Goal: Task Accomplishment & Management: Use online tool/utility

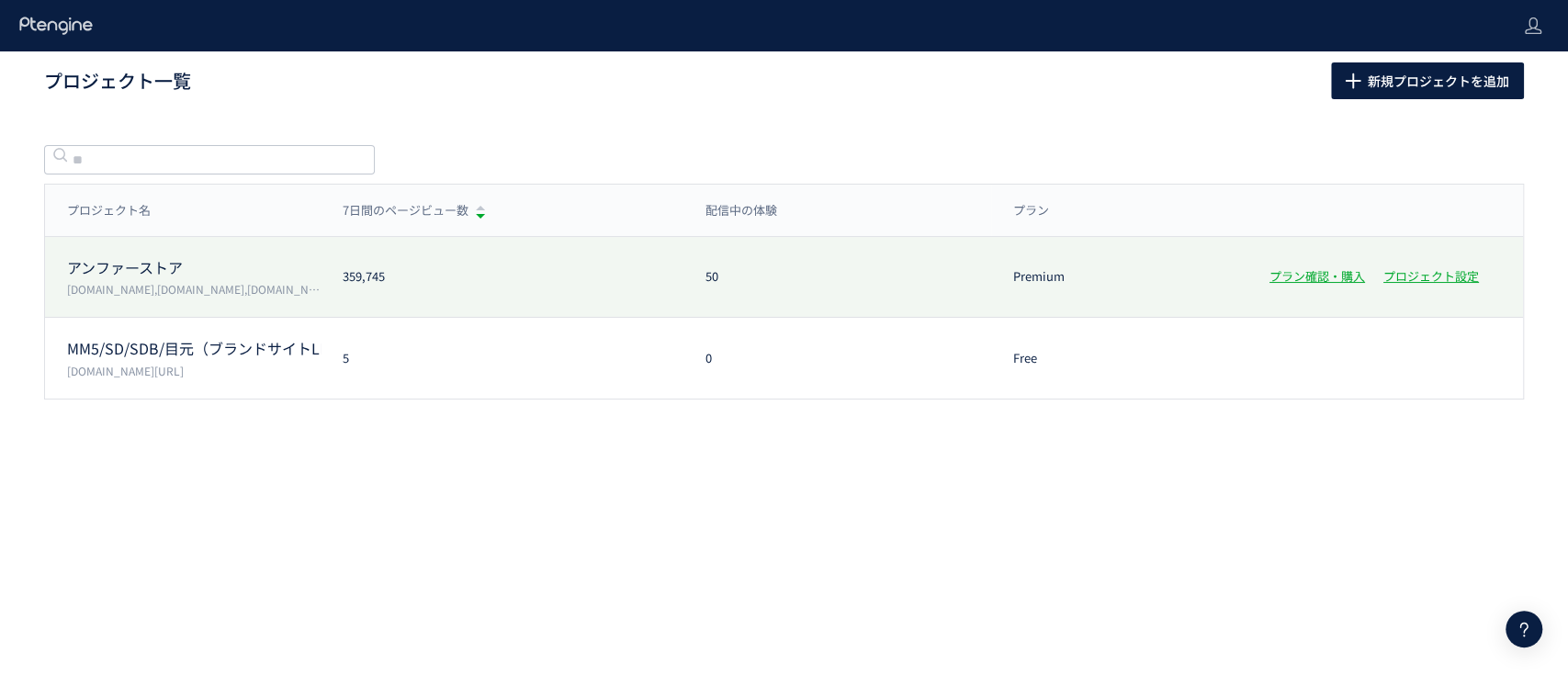
click at [139, 266] on p "アンファーストア" at bounding box center [194, 268] width 253 height 22
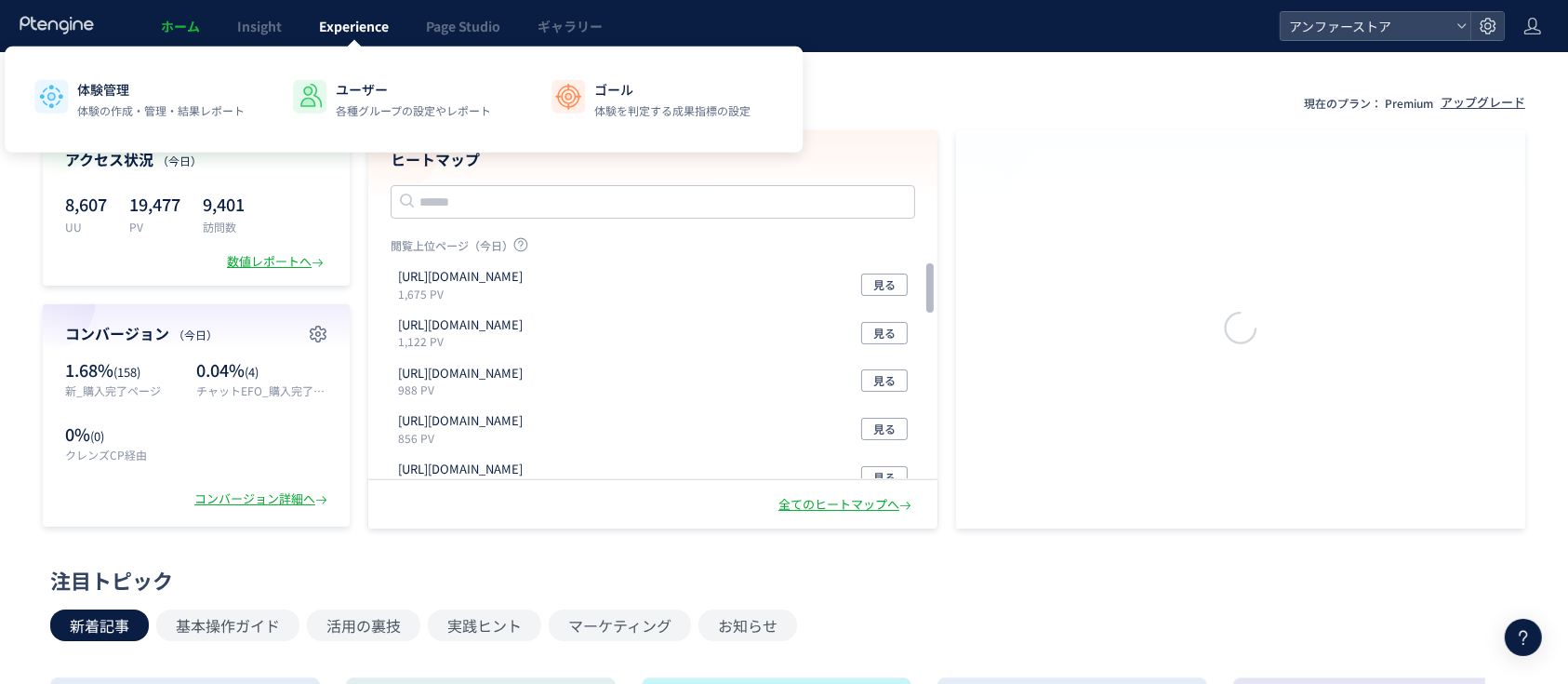
click at [358, 30] on span "Experience" at bounding box center [354, 26] width 70 height 19
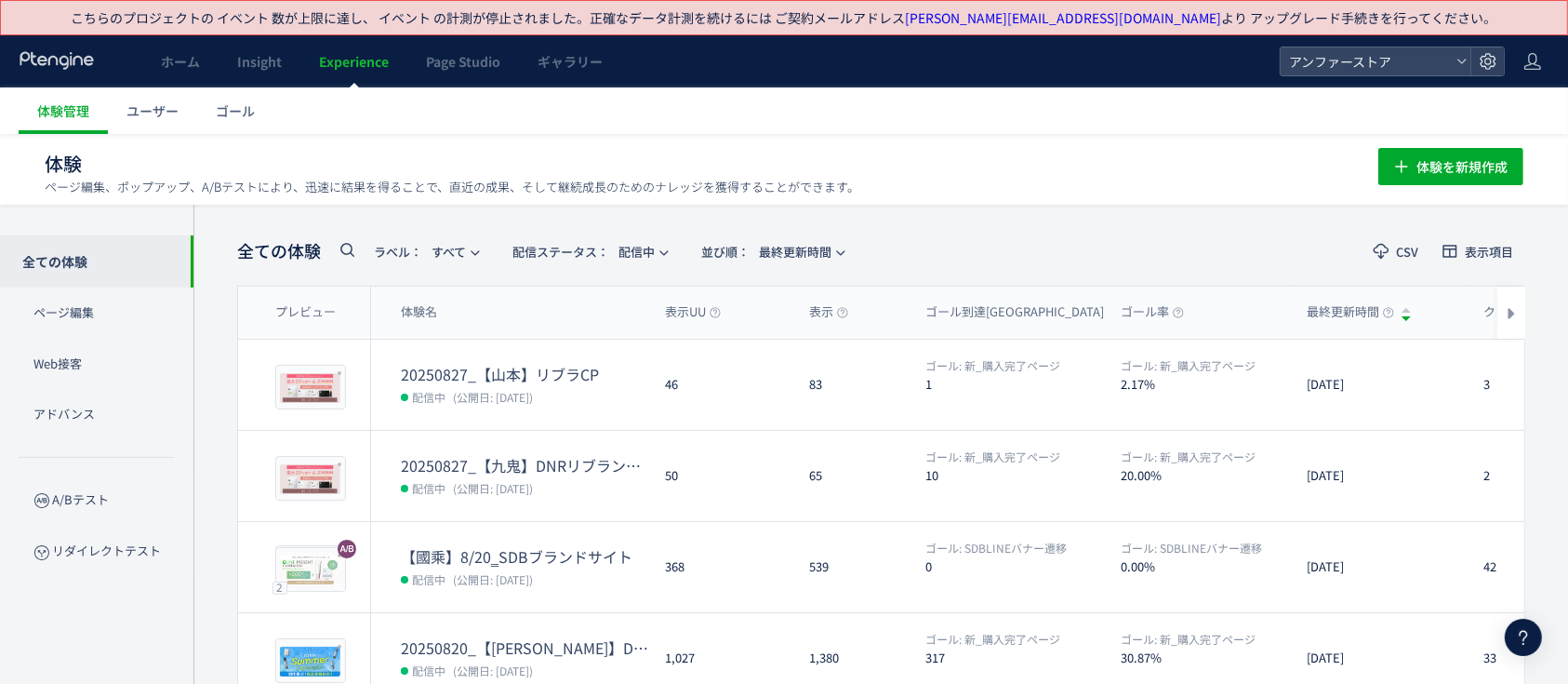
click at [348, 250] on icon at bounding box center [347, 249] width 22 height 22
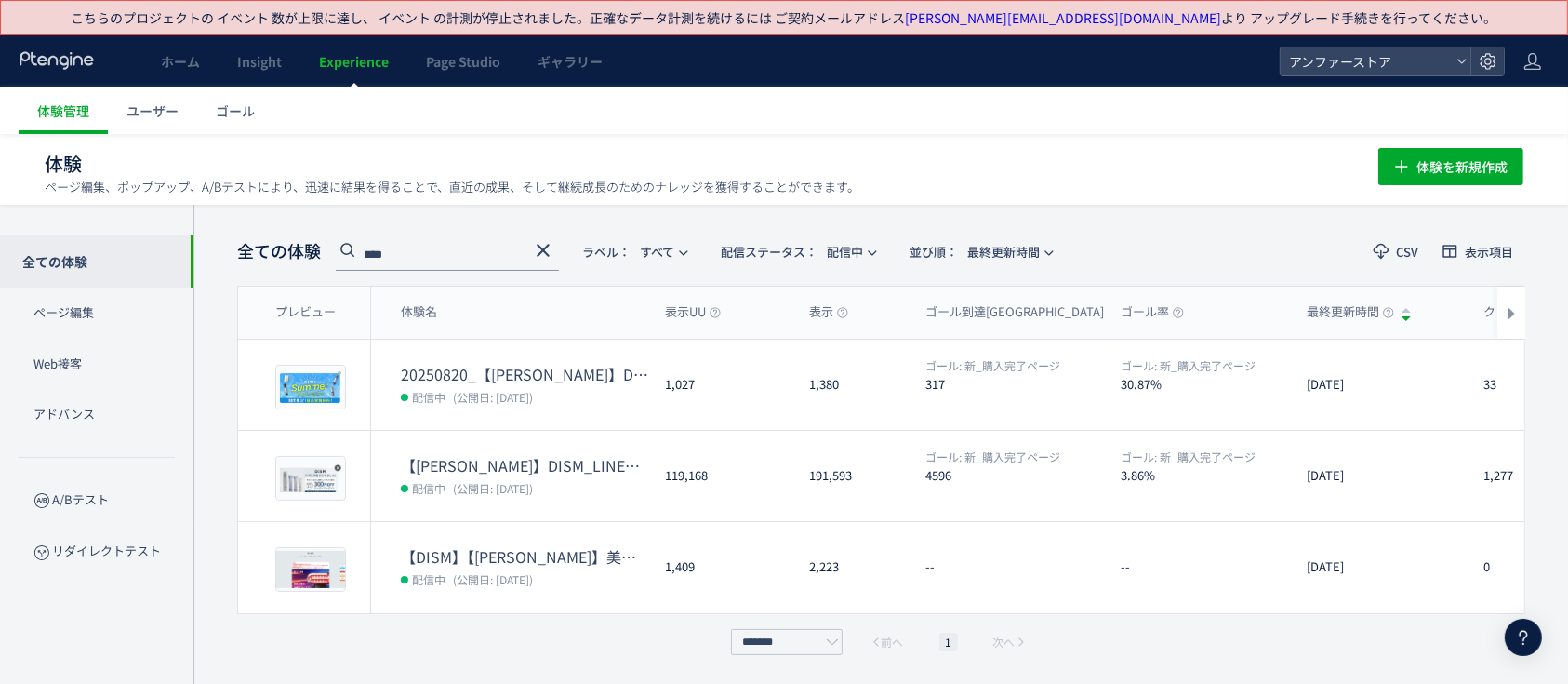
type input "****"
click at [837, 250] on span "配信ステータス​： 配信中" at bounding box center [792, 251] width 142 height 31
click at [795, 353] on li "すべて" at bounding box center [802, 370] width 77 height 34
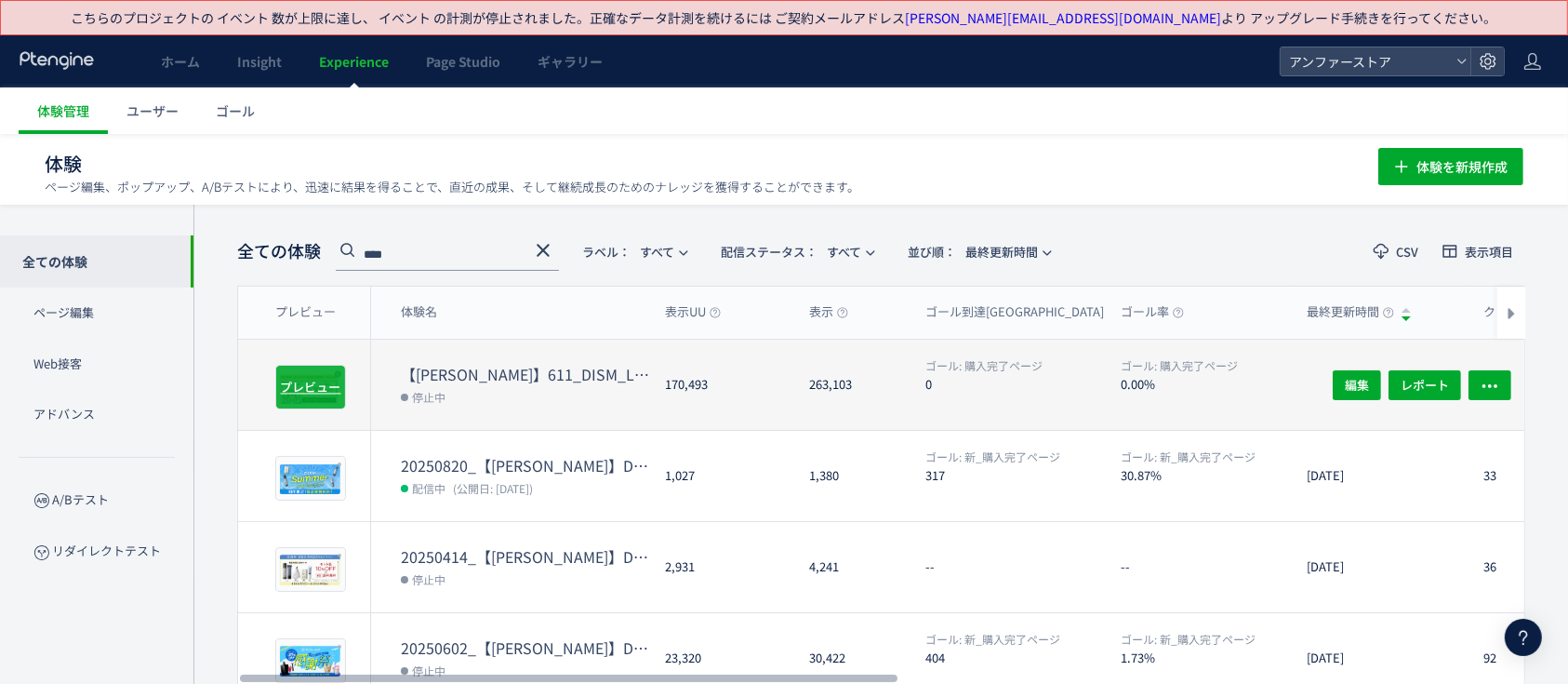
click at [305, 382] on span "プレビュー" at bounding box center [310, 387] width 61 height 18
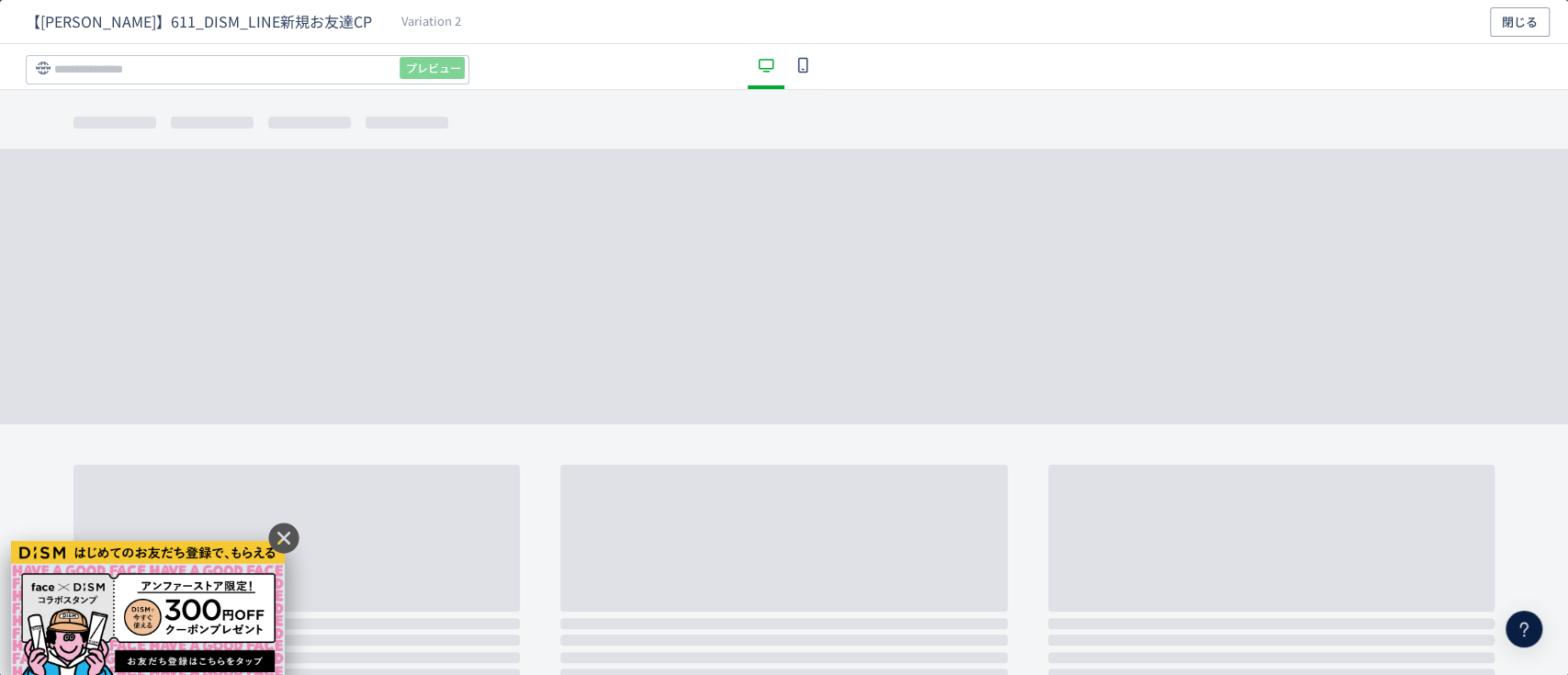
click at [125, 647] on div "dialog" at bounding box center [147, 610] width 274 height 138
click at [1490, 12] on button "閉じる" at bounding box center [1520, 22] width 60 height 29
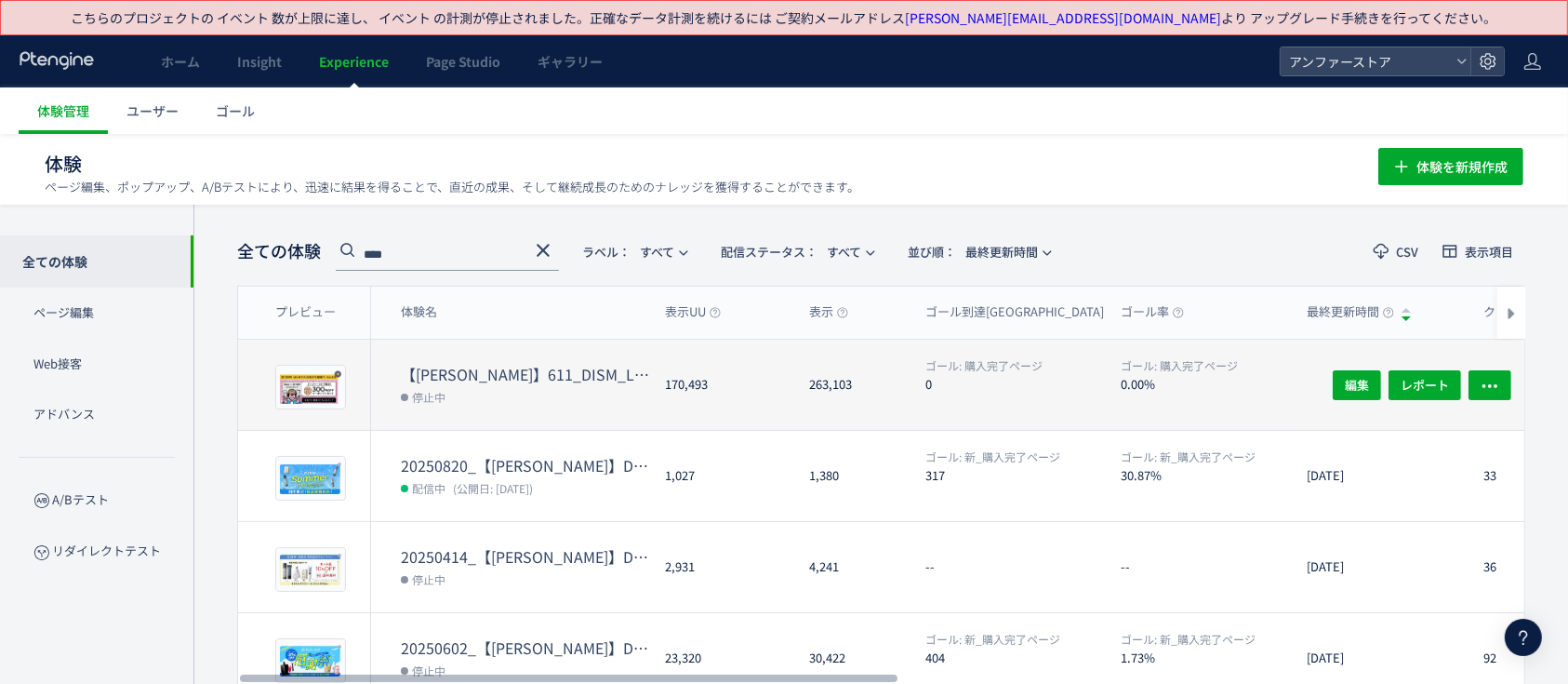
click at [542, 370] on dt "【[PERSON_NAME]】611_DISM_LINE新規お友達CP" at bounding box center [525, 375] width 250 height 22
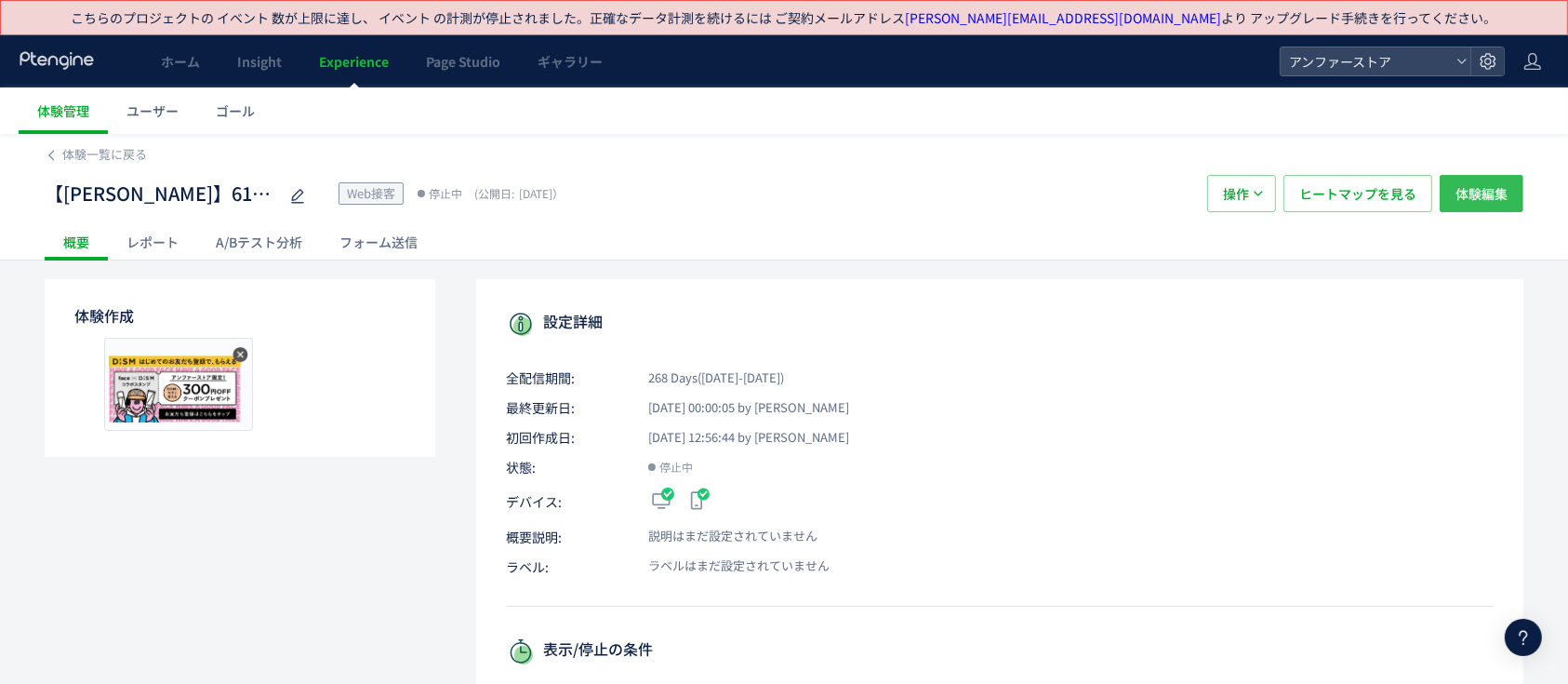
click at [1498, 197] on span "体験編集" at bounding box center [1481, 193] width 52 height 37
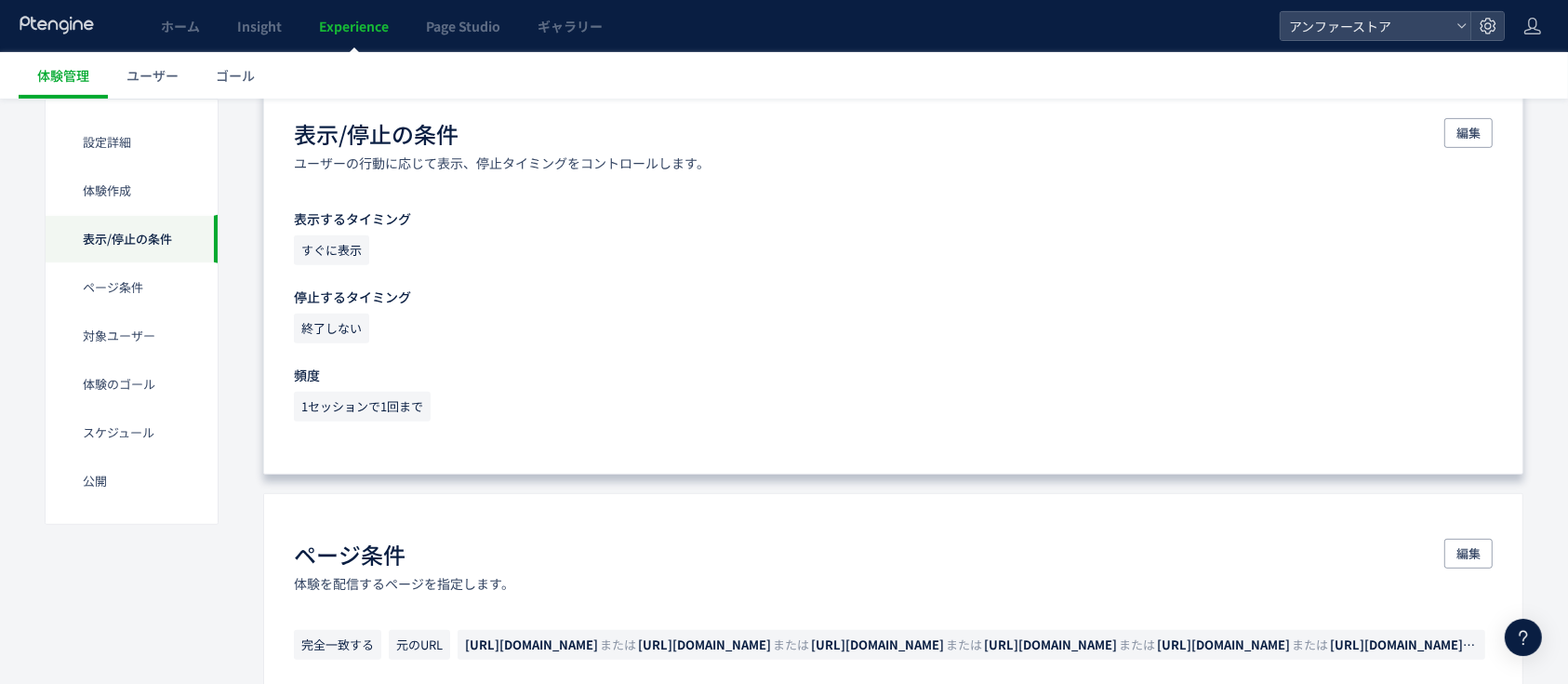
scroll to position [1117, 0]
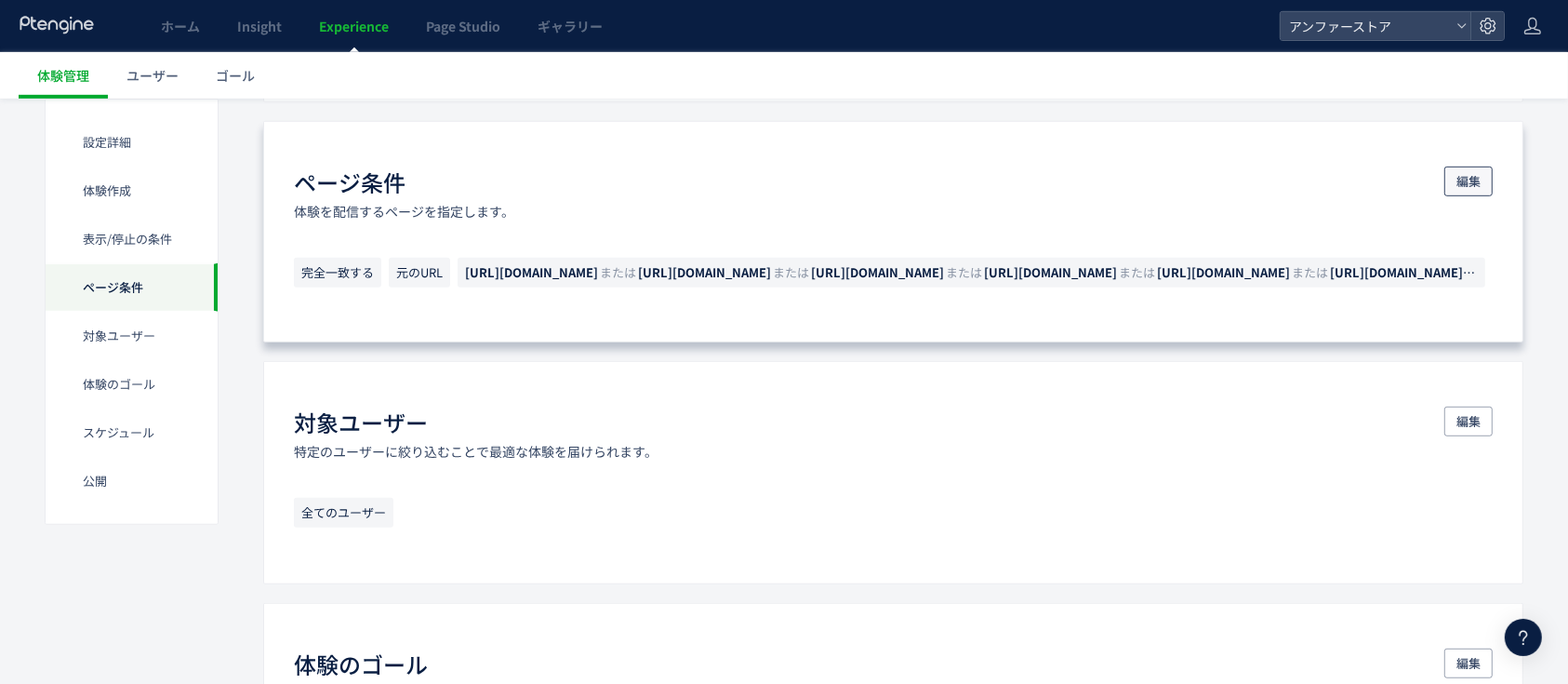
click at [1454, 176] on button "編集" at bounding box center [1469, 181] width 49 height 30
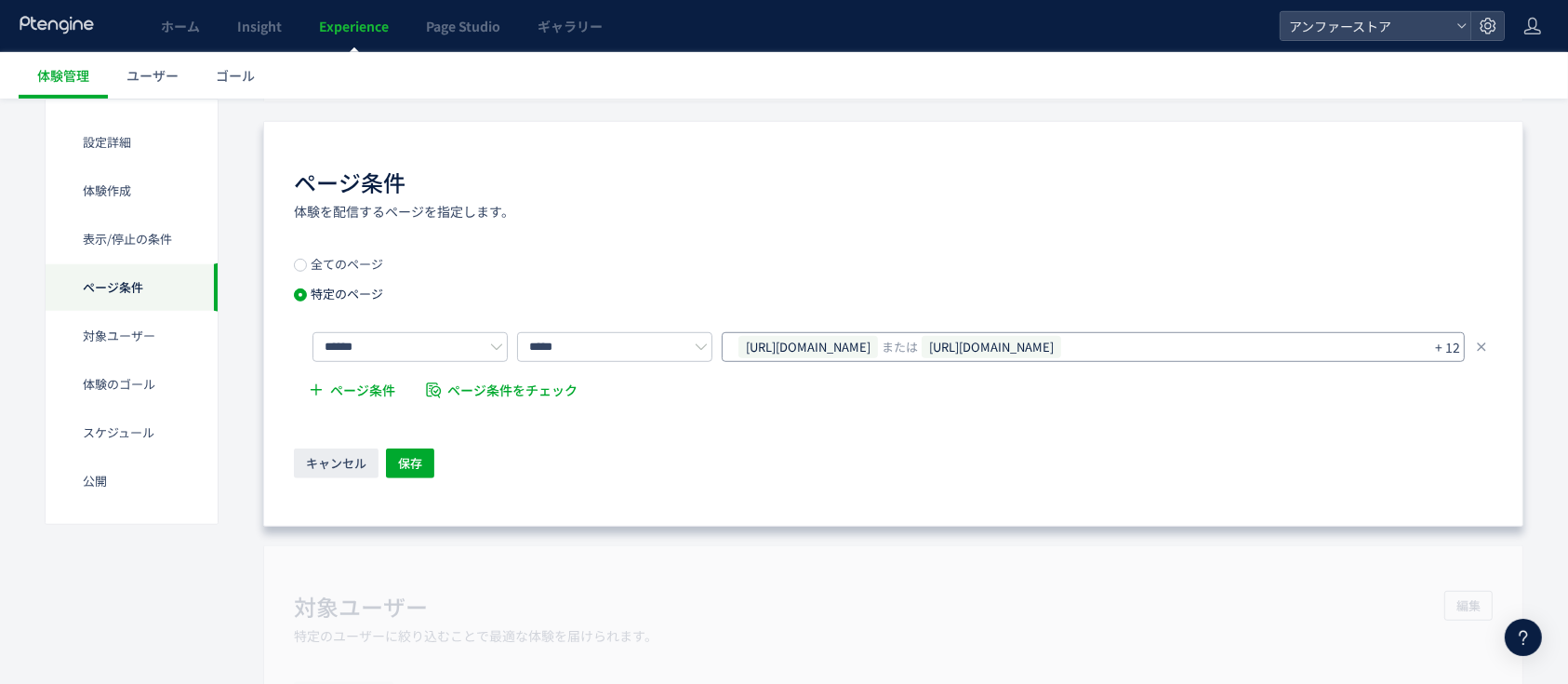
click at [879, 345] on span "[URL][DOMAIN_NAME]" at bounding box center [808, 347] width 139 height 22
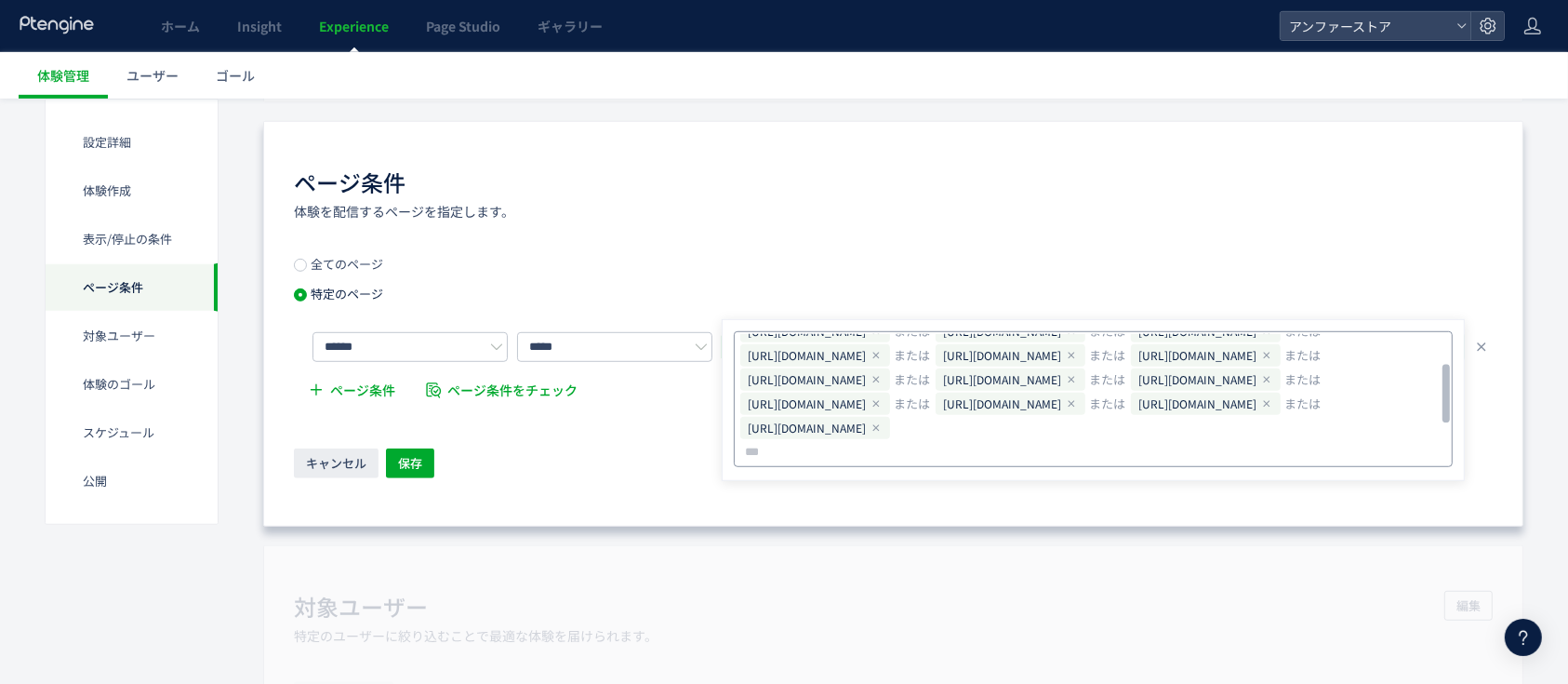
scroll to position [159, 0]
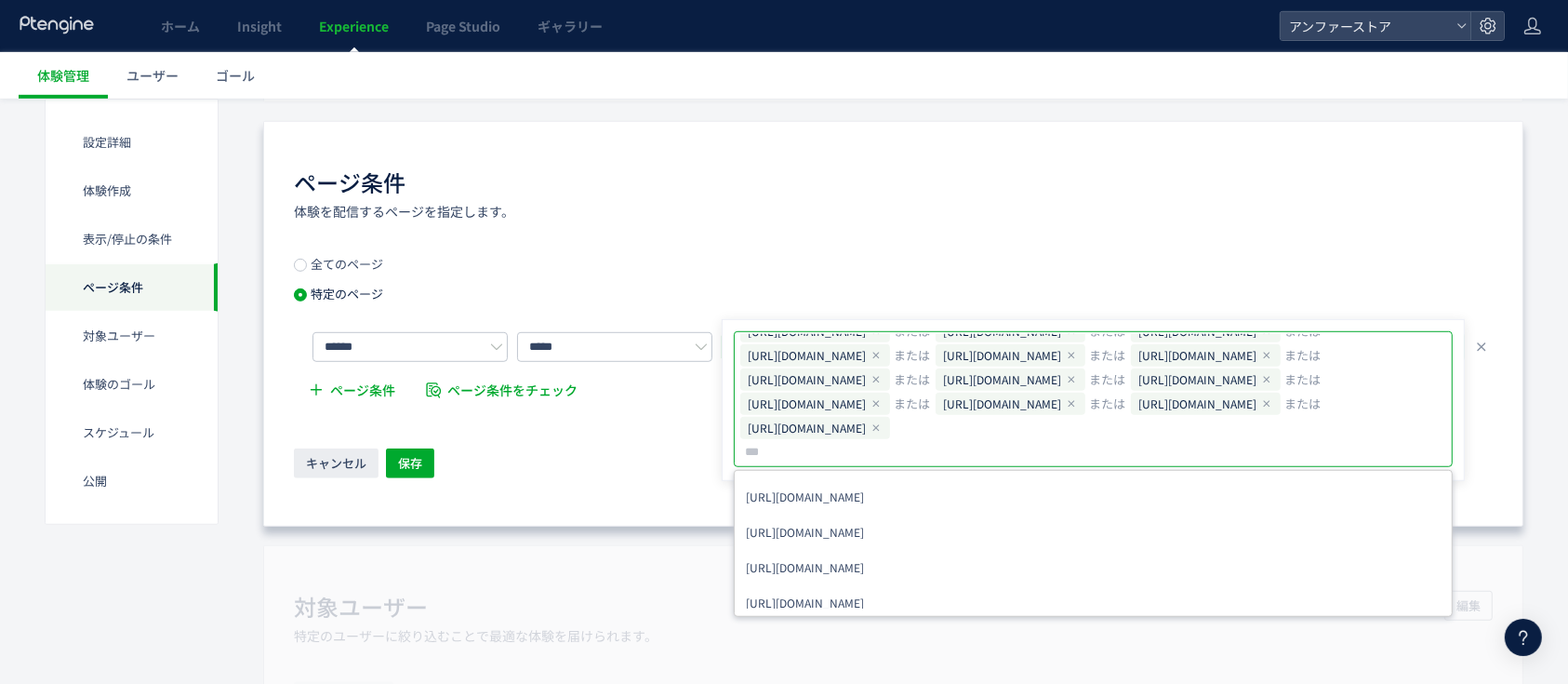
drag, startPoint x: 844, startPoint y: 451, endPoint x: 716, endPoint y: 367, distance: 153.1
click at [716, 367] on div "****** ***** [URL][DOMAIN_NAME] または [URL][DOMAIN_NAME] または [URL][DOMAIN_NAME] ま…" at bounding box center [892, 371] width 1199 height 79
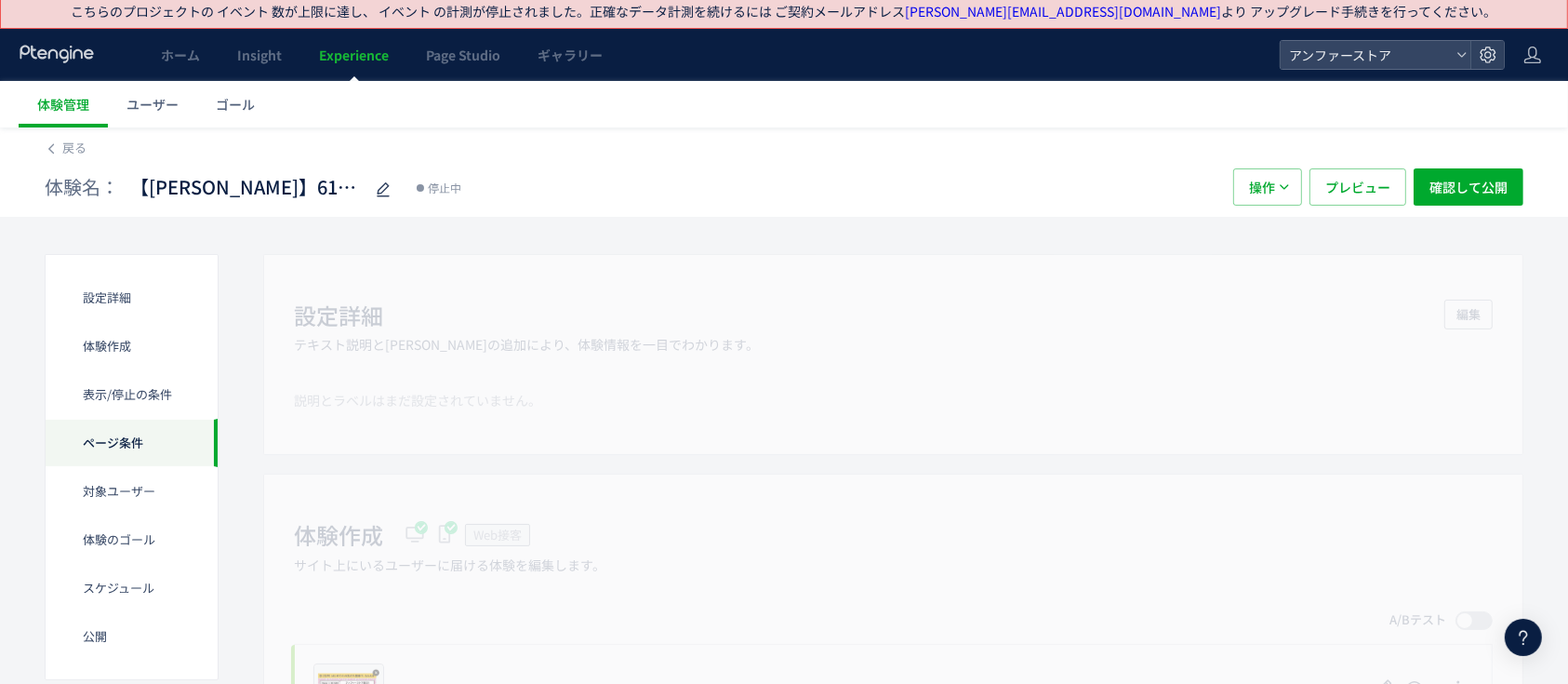
scroll to position [0, 0]
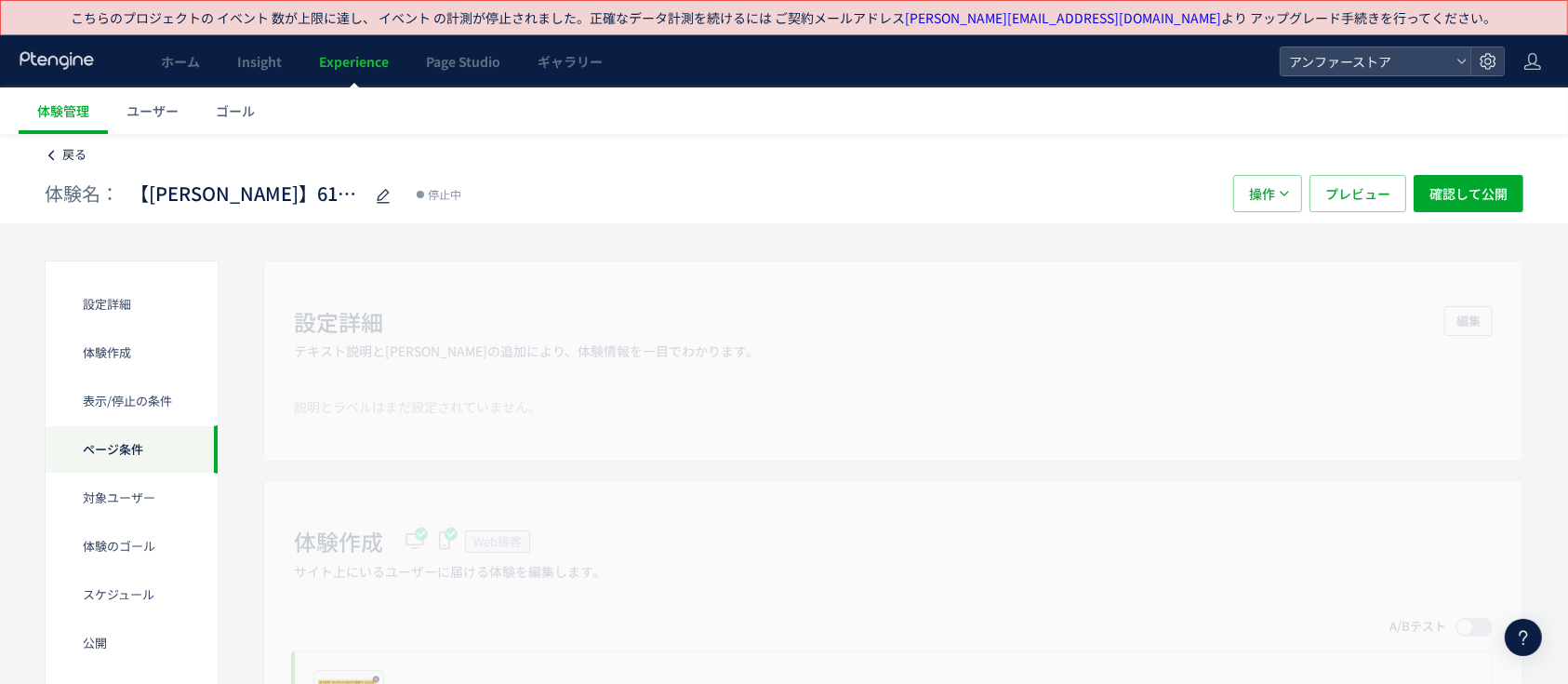
click at [52, 160] on icon at bounding box center [51, 155] width 13 height 13
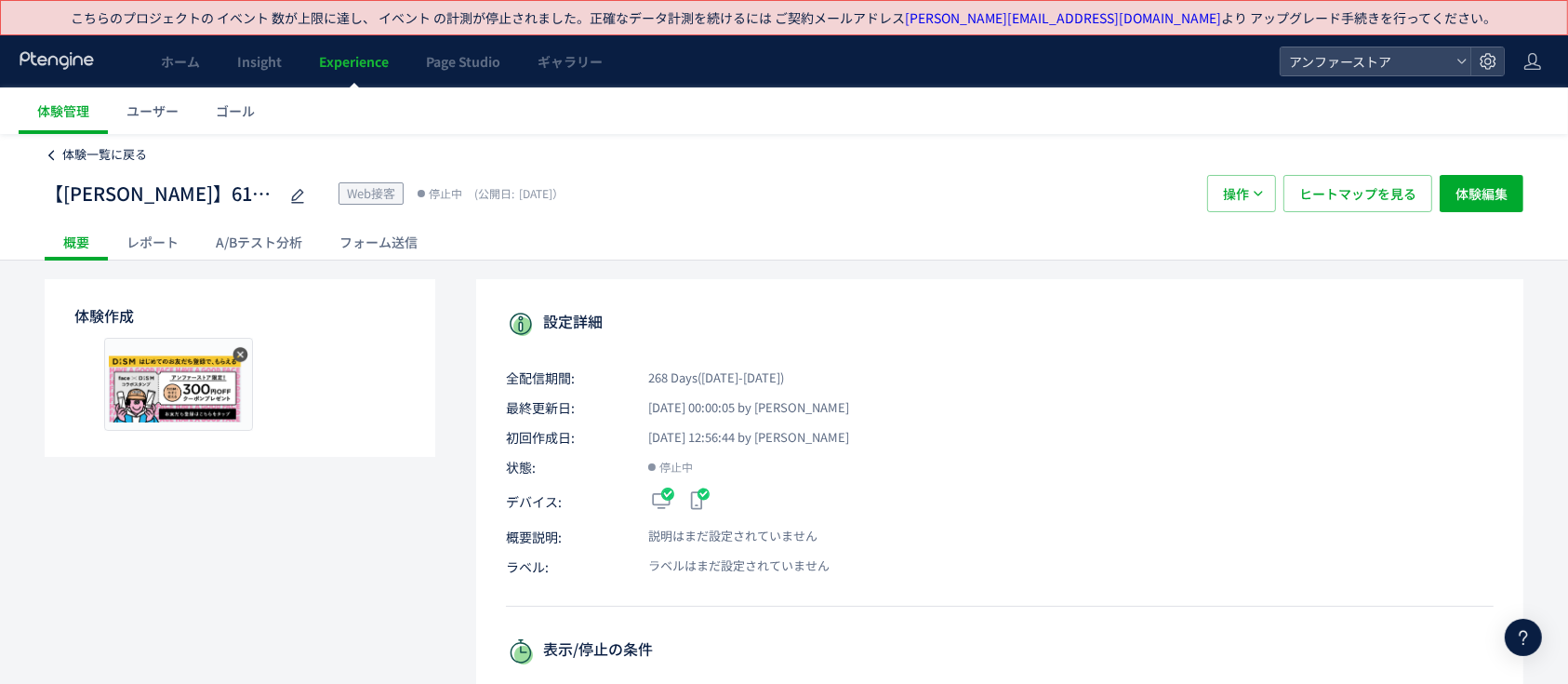
click at [103, 156] on span "体験一覧に戻る" at bounding box center [104, 154] width 85 height 18
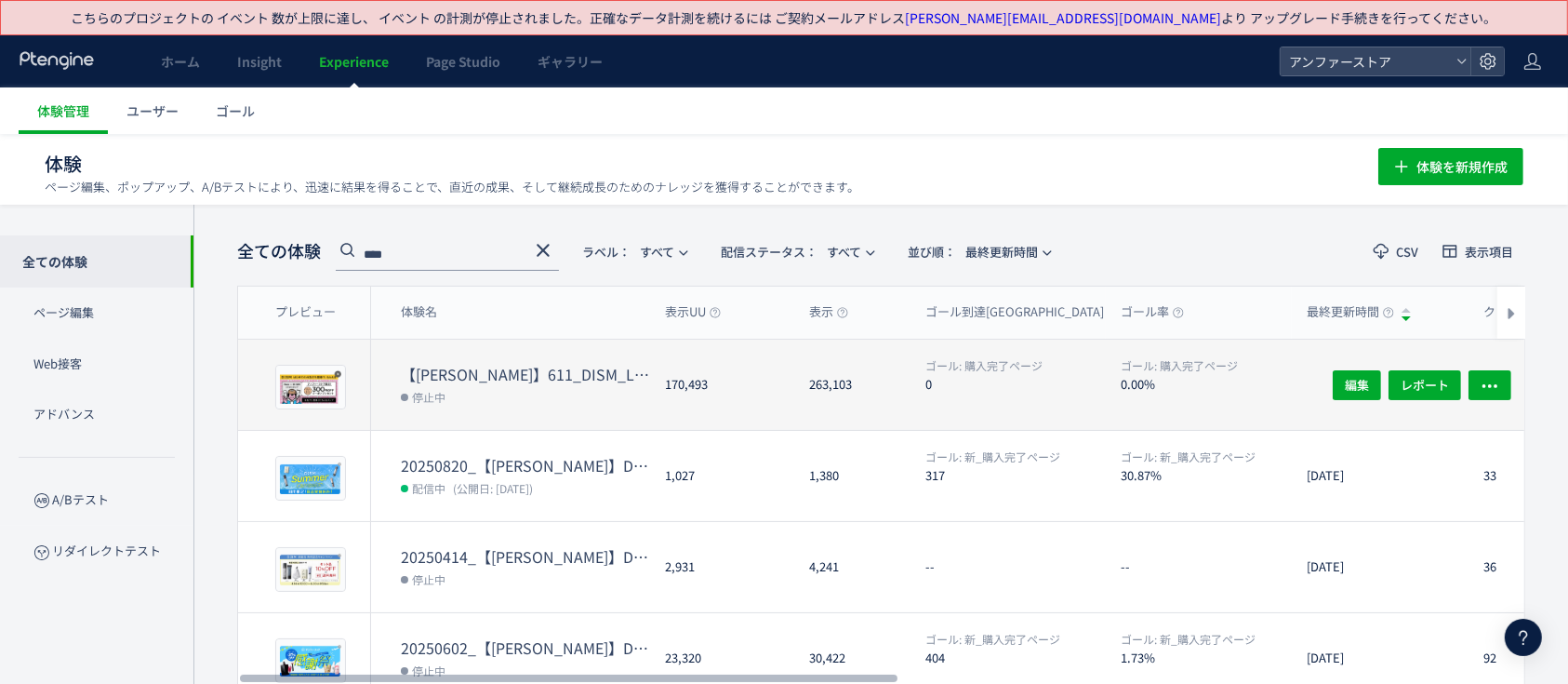
click at [461, 368] on dt "【[PERSON_NAME]】611_DISM_LINE新規お友達CP" at bounding box center [525, 375] width 250 height 22
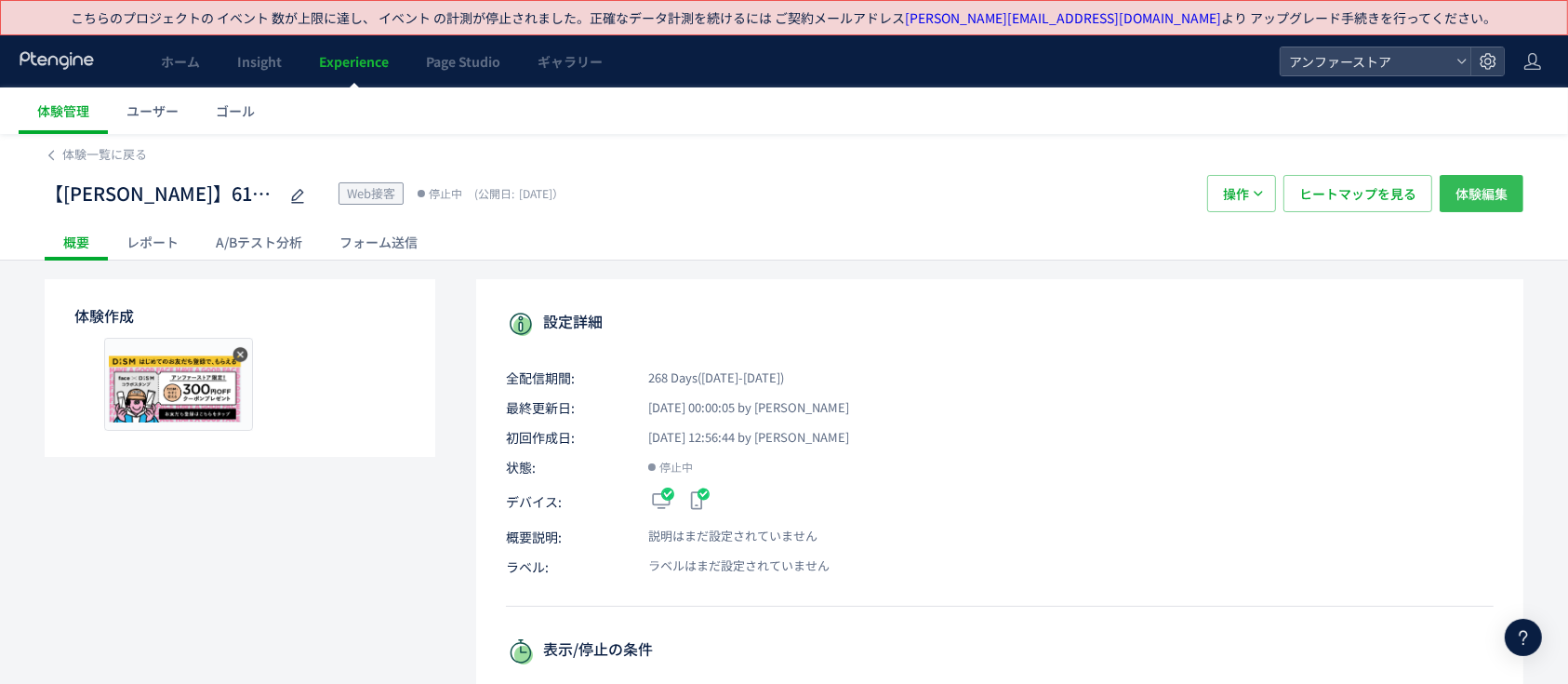
click at [1490, 194] on span "体験編集" at bounding box center [1481, 193] width 52 height 37
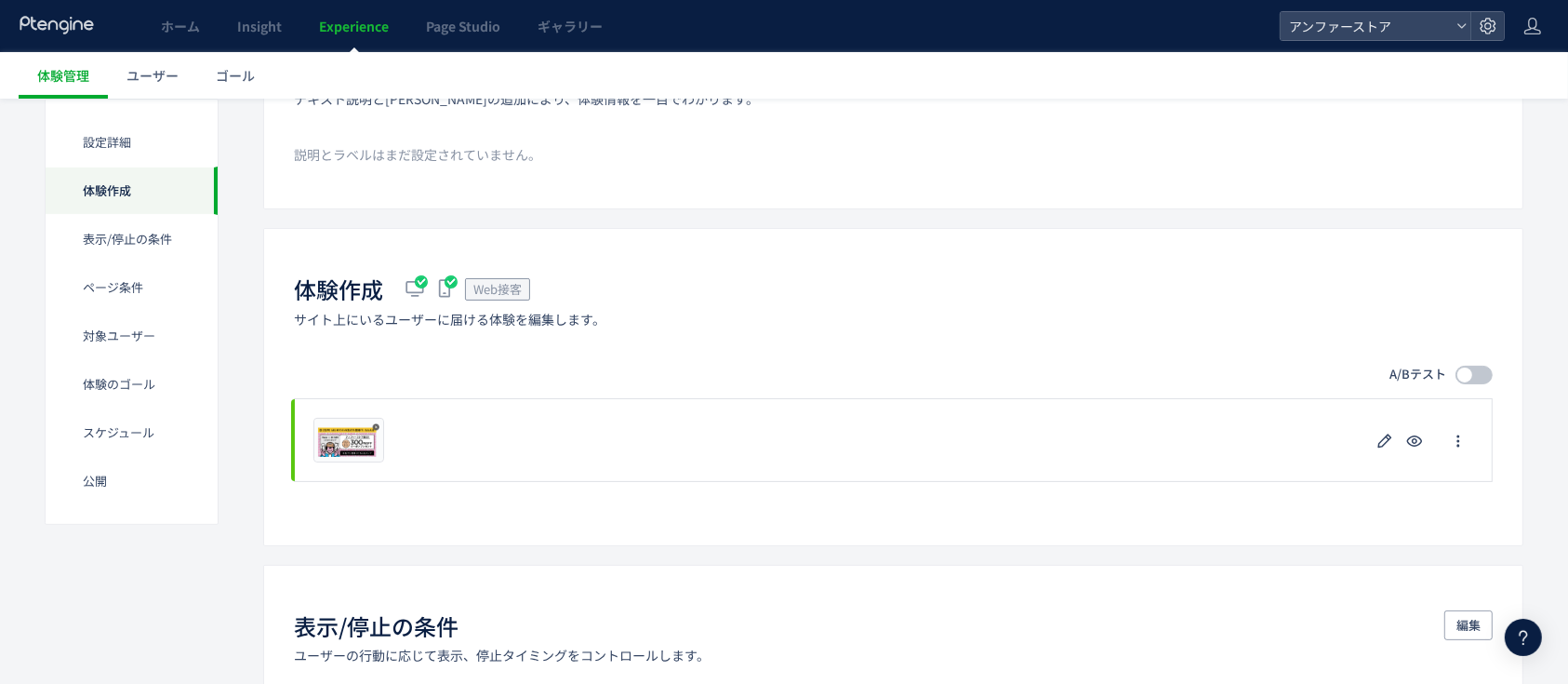
scroll to position [372, 0]
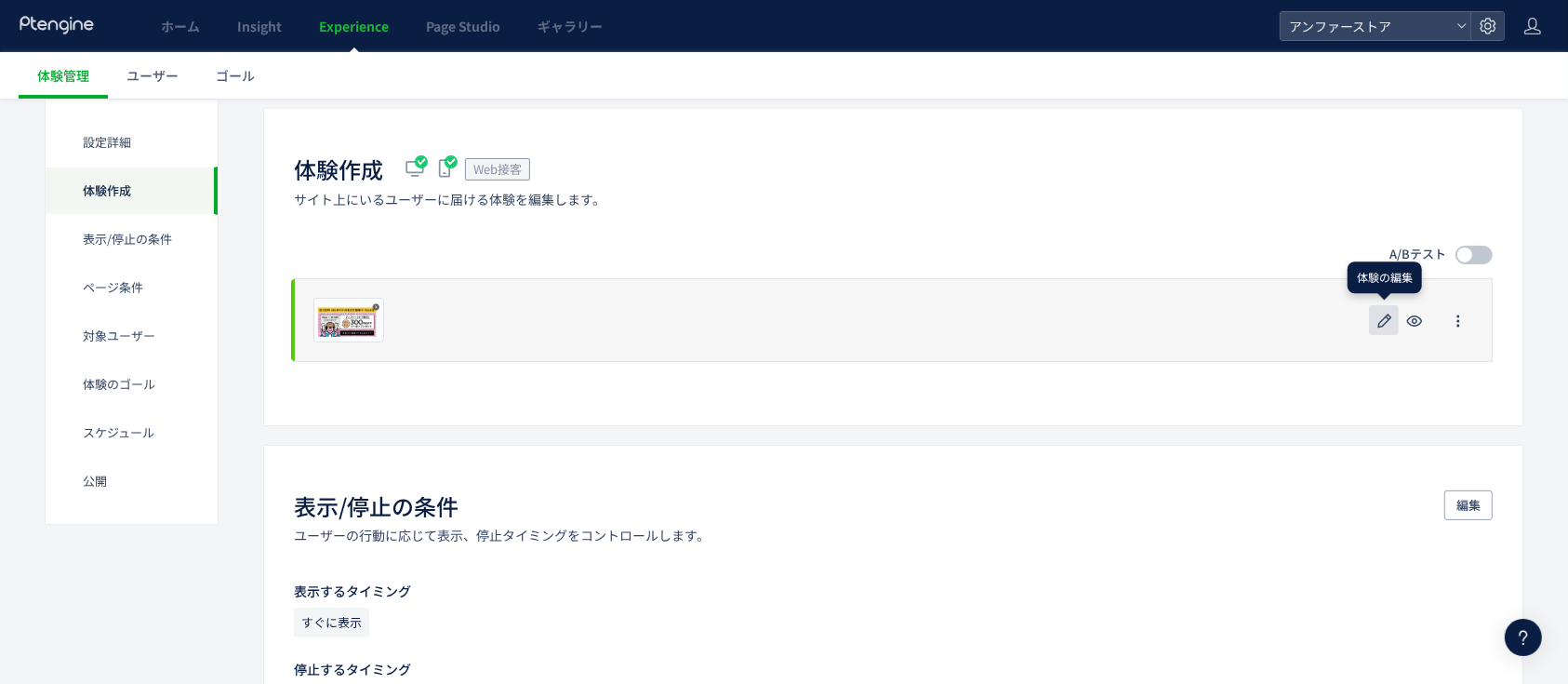
click at [1393, 312] on icon "button" at bounding box center [1385, 321] width 22 height 22
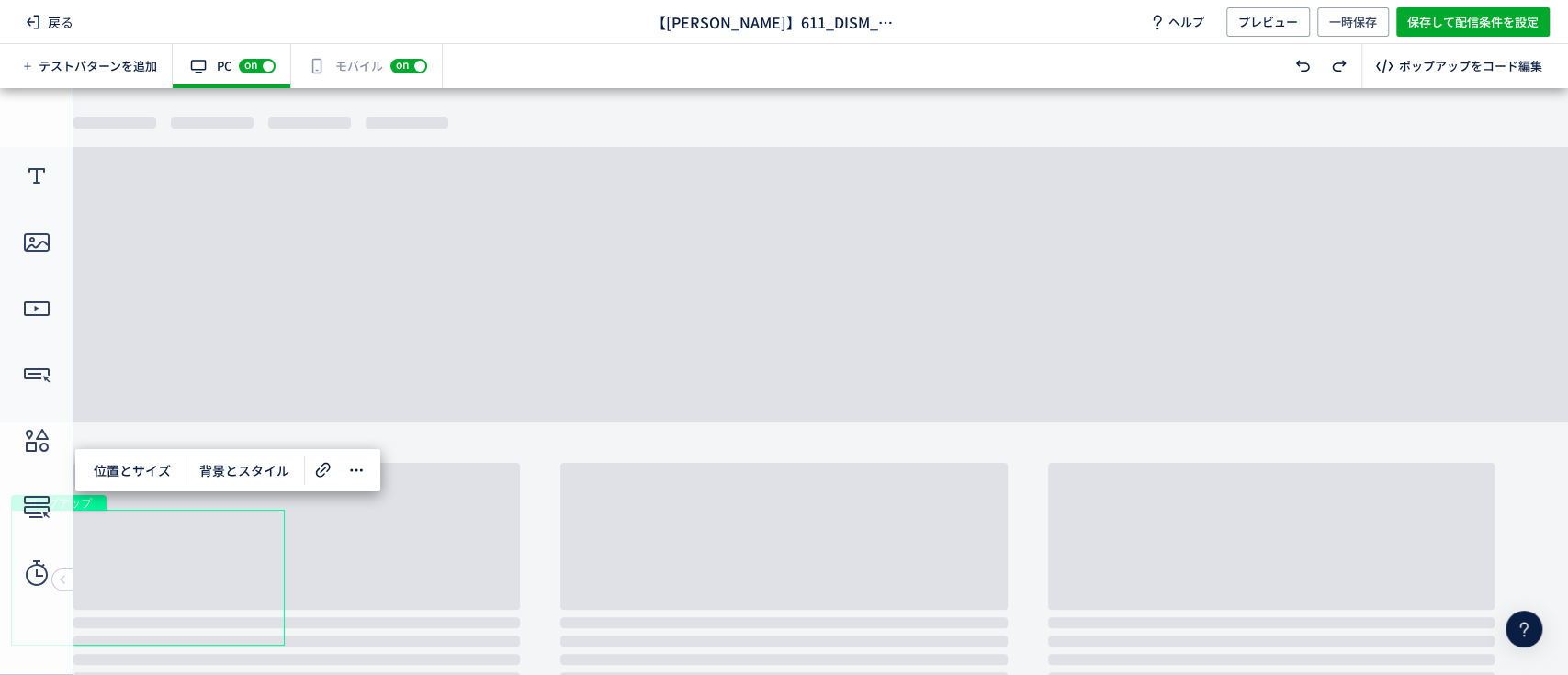
click at [327, 73] on div "有効な編集箇所が確認されません モバイル off on" at bounding box center [366, 66] width 151 height 44
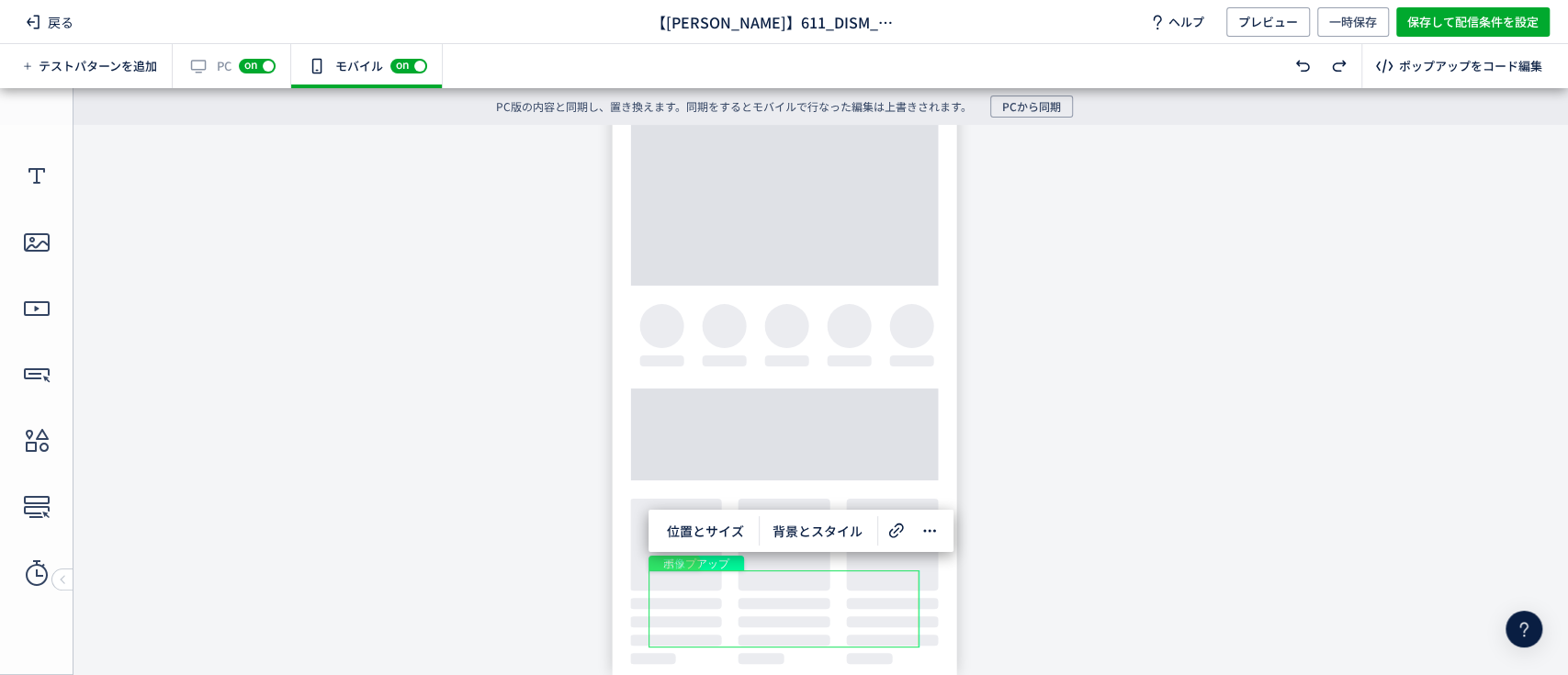
click at [790, 619] on div "画像" at bounding box center [783, 609] width 270 height 78
click at [786, 533] on use at bounding box center [785, 530] width 15 height 15
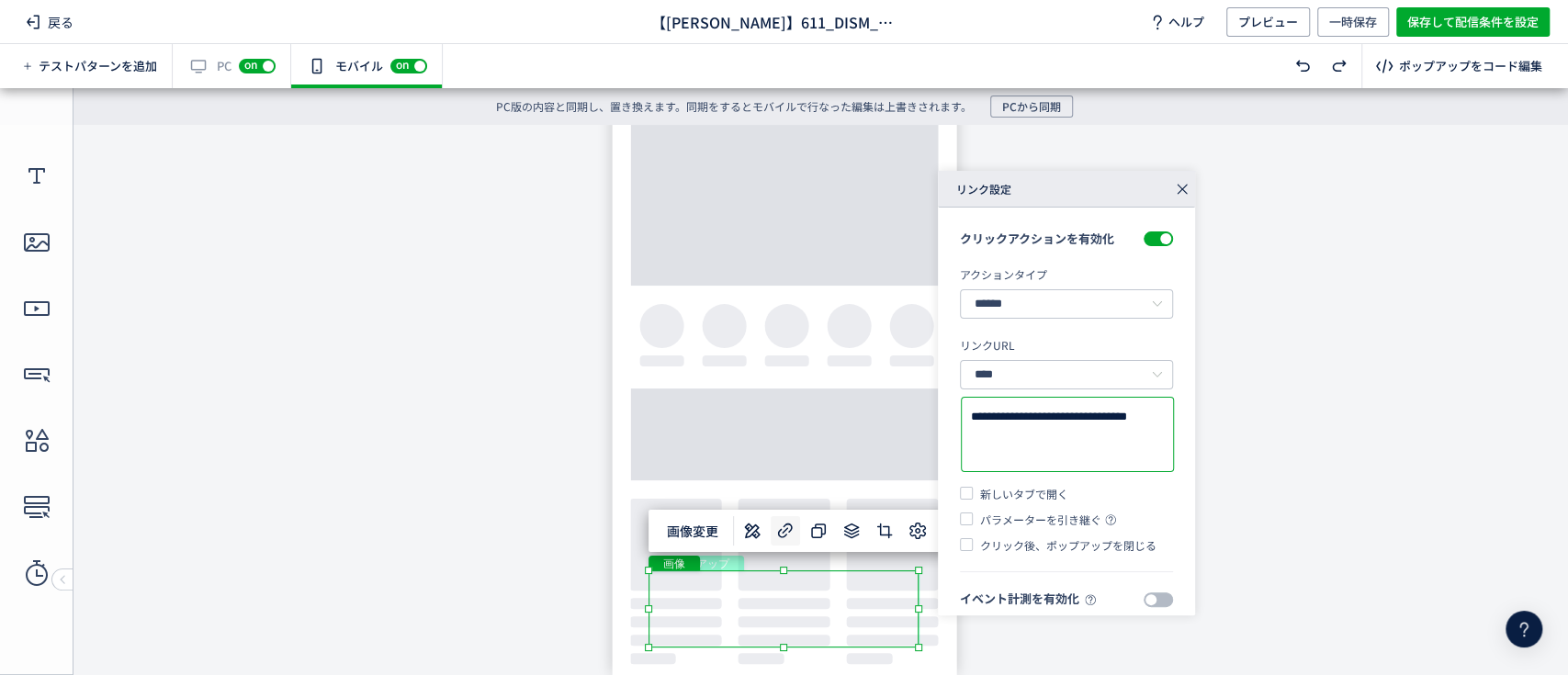
drag, startPoint x: 1049, startPoint y: 438, endPoint x: 965, endPoint y: 421, distance: 85.7
click at [965, 421] on div "**********" at bounding box center [1067, 435] width 211 height 73
click at [1366, 521] on div "**********" at bounding box center [1175, 393] width 474 height 445
drag, startPoint x: 1424, startPoint y: 425, endPoint x: 1426, endPoint y: 400, distance: 25.1
click at [1425, 424] on body "undefined ポップアップ undefined ポップアップ クローズボタン 画像" at bounding box center [784, 390] width 1568 height 532
